Goal: Browse casually

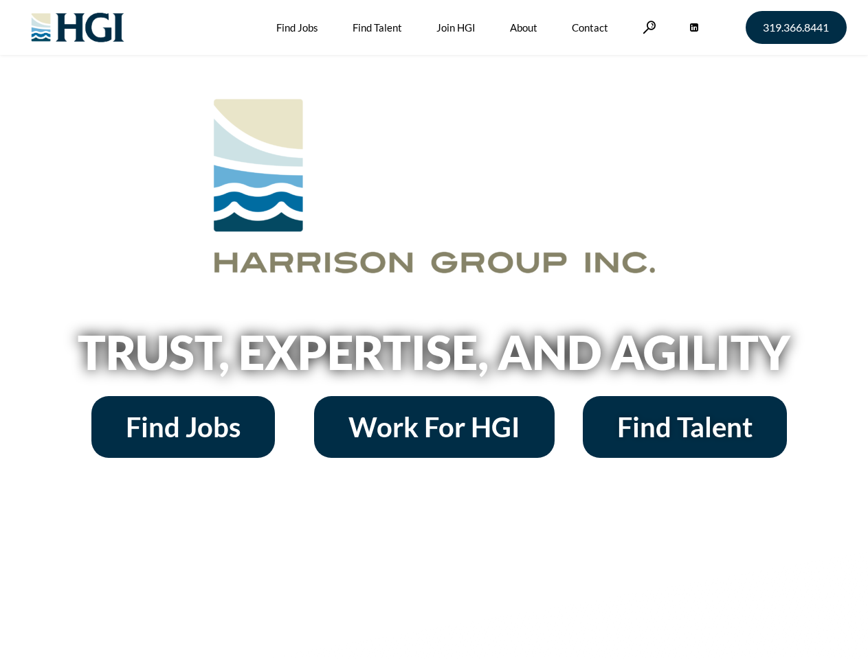
click at [433, 330] on h2 "Trust, Expertise, and Agility" at bounding box center [434, 352] width 783 height 47
click at [647, 27] on link at bounding box center [649, 27] width 14 height 13
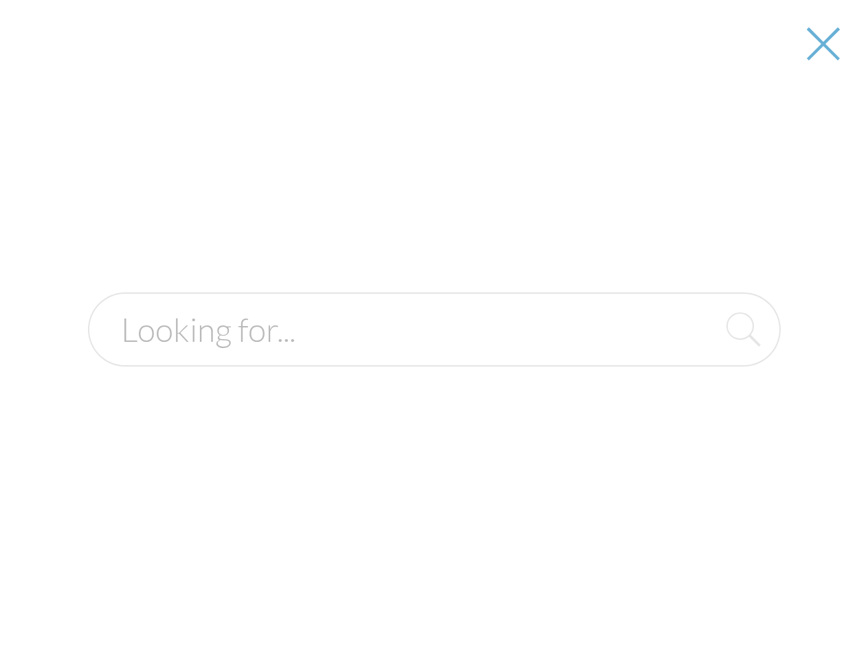
click at [433, 357] on div at bounding box center [434, 329] width 866 height 659
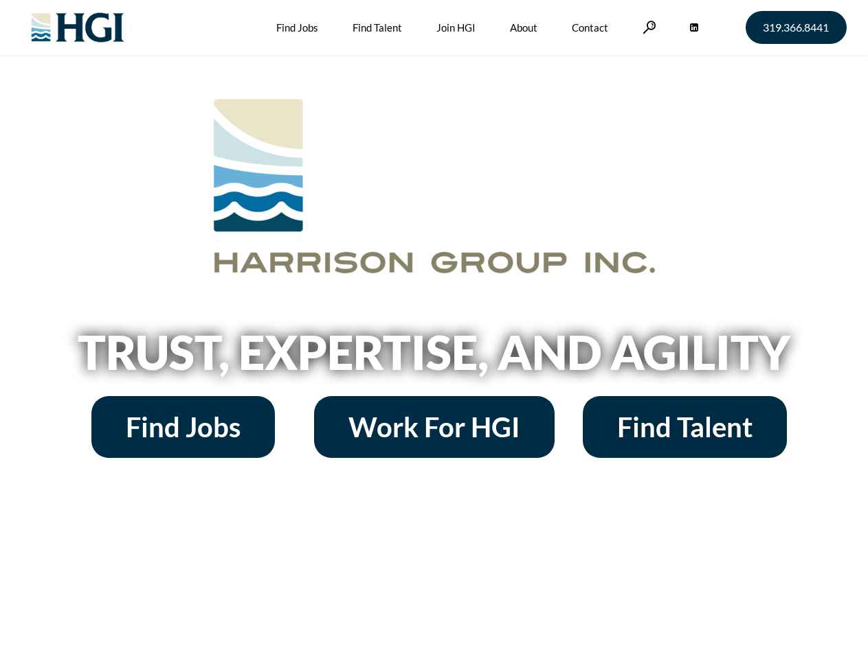
click at [433, 330] on h2 "Trust, Expertise, and Agility" at bounding box center [434, 352] width 783 height 47
click at [647, 27] on link at bounding box center [649, 27] width 14 height 13
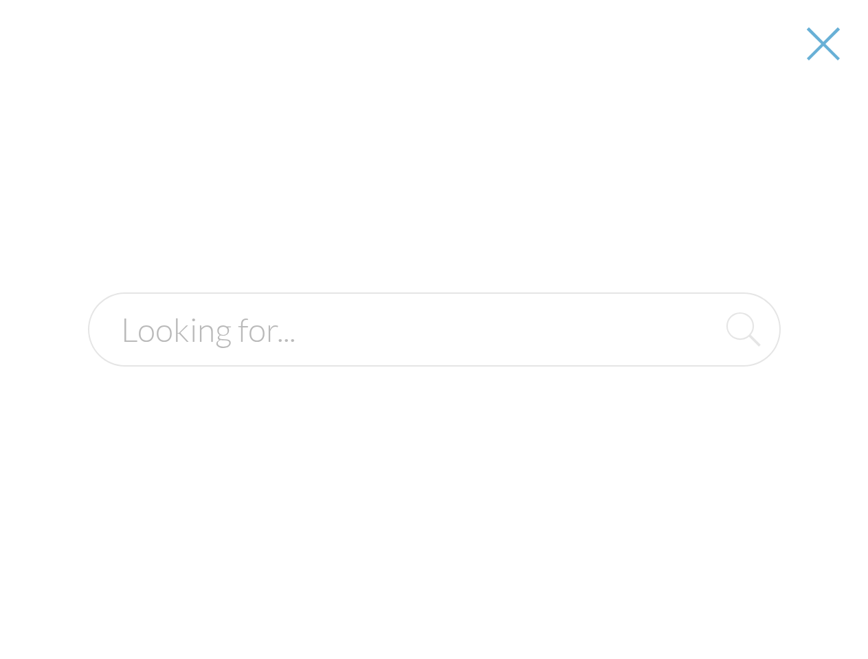
click at [433, 357] on h2 "Trust, Expertise, and Agility" at bounding box center [434, 352] width 783 height 47
